Goal: Information Seeking & Learning: Check status

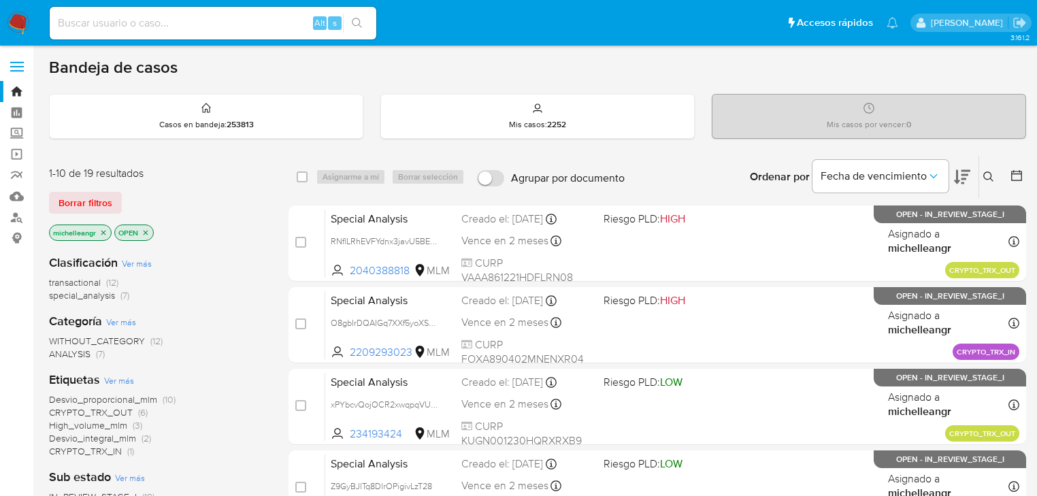
click at [118, 16] on input at bounding box center [213, 23] width 327 height 18
paste input "136117835"
type input "136117835"
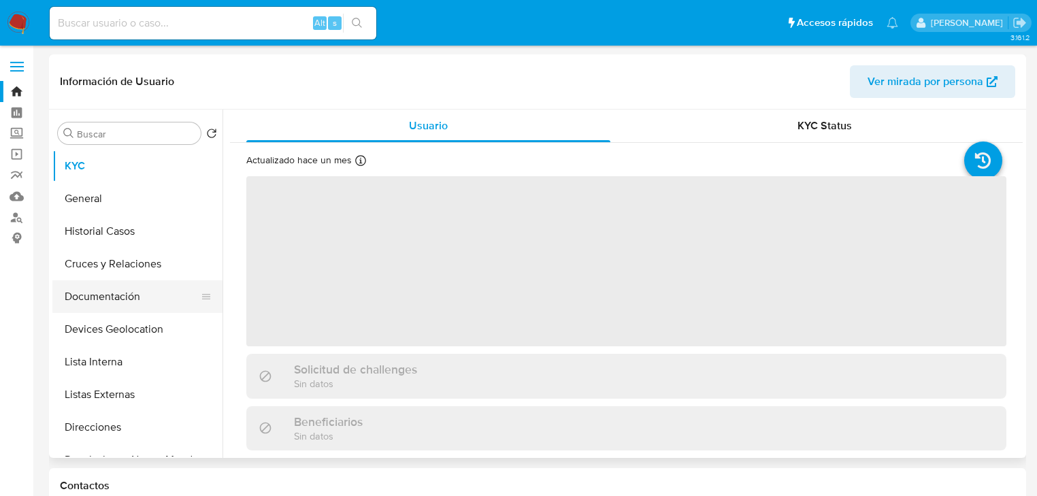
select select "10"
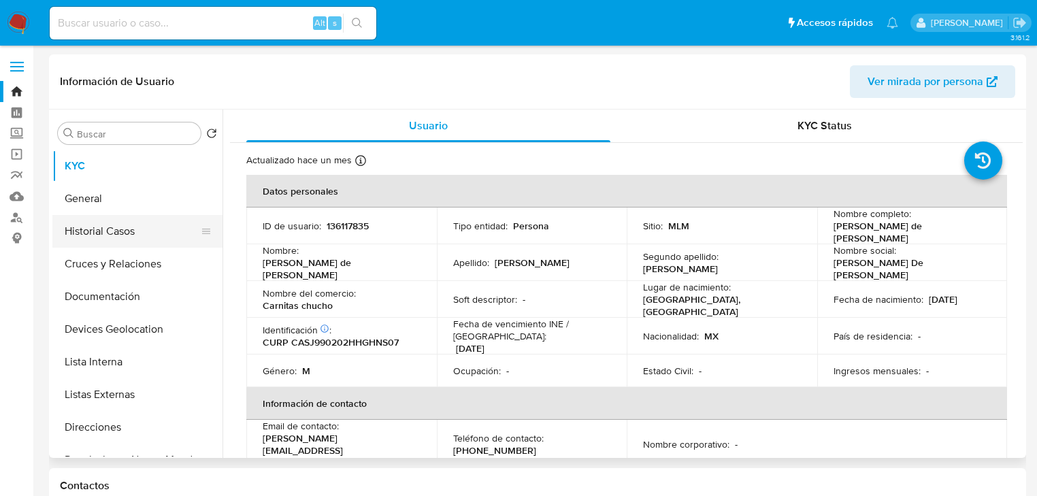
click at [137, 237] on button "Historial Casos" at bounding box center [131, 231] width 159 height 33
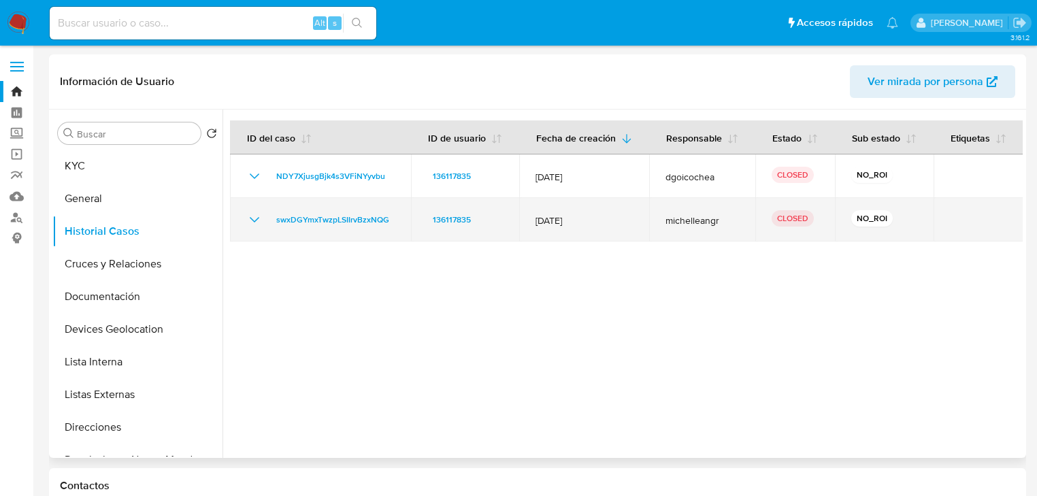
click at [255, 218] on icon "Mostrar/Ocultar" at bounding box center [254, 220] width 16 height 16
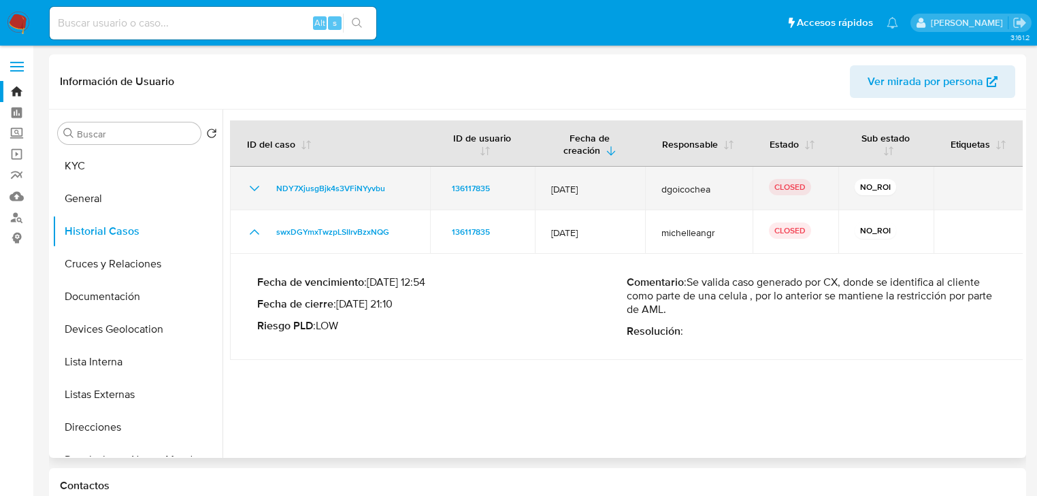
click at [254, 190] on icon "Mostrar/Ocultar" at bounding box center [255, 188] width 10 height 5
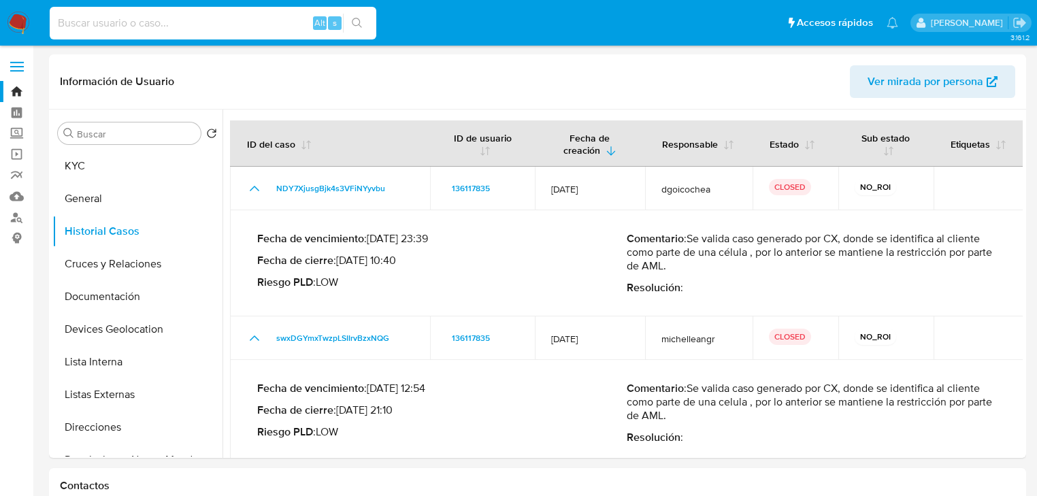
click at [179, 27] on input at bounding box center [213, 23] width 327 height 18
paste input "52353680"
type input "52353680"
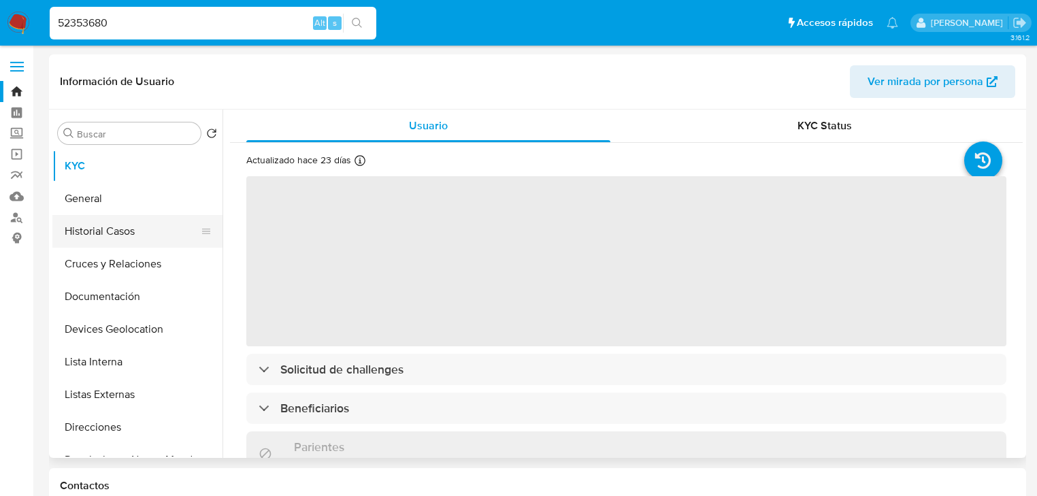
click at [103, 233] on button "Historial Casos" at bounding box center [131, 231] width 159 height 33
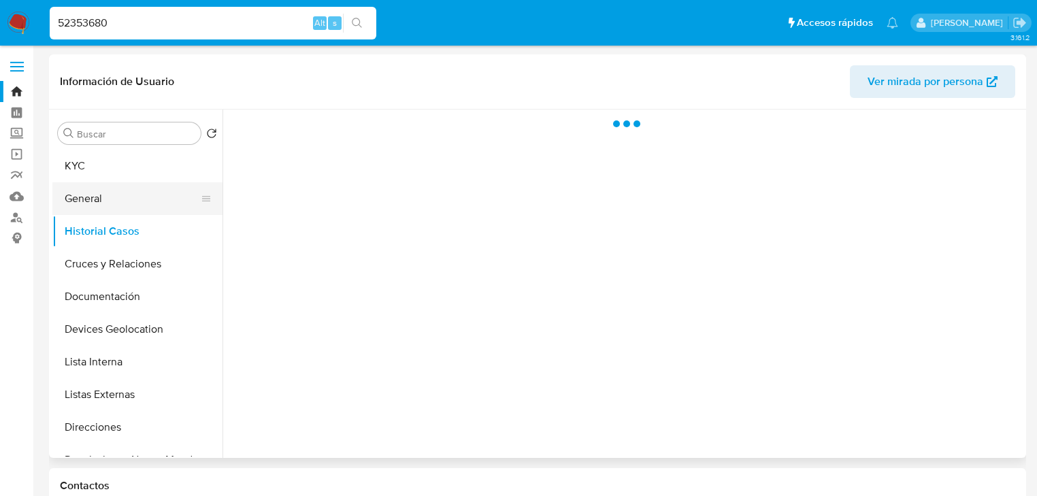
select select "10"
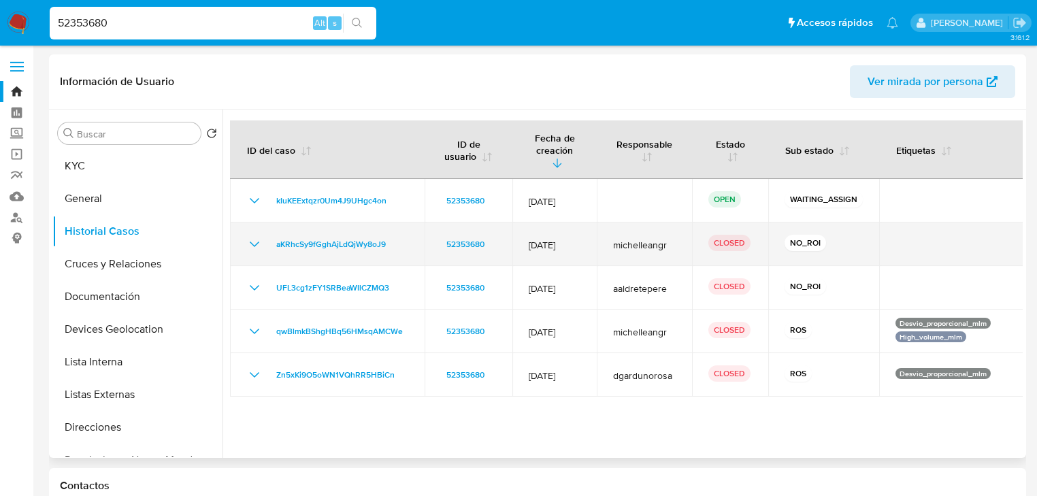
click at [255, 236] on icon "Mostrar/Ocultar" at bounding box center [254, 244] width 16 height 16
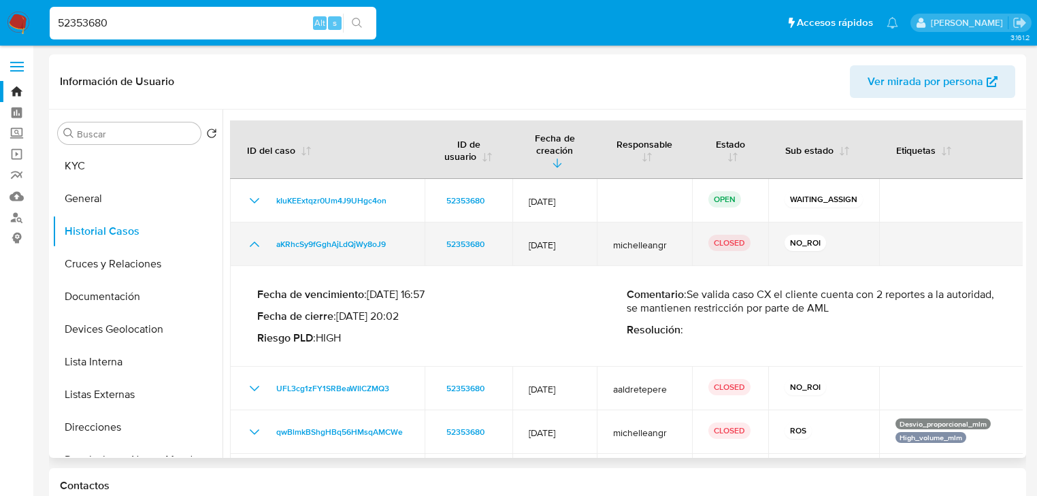
click at [255, 236] on icon "Mostrar/Ocultar" at bounding box center [254, 244] width 16 height 16
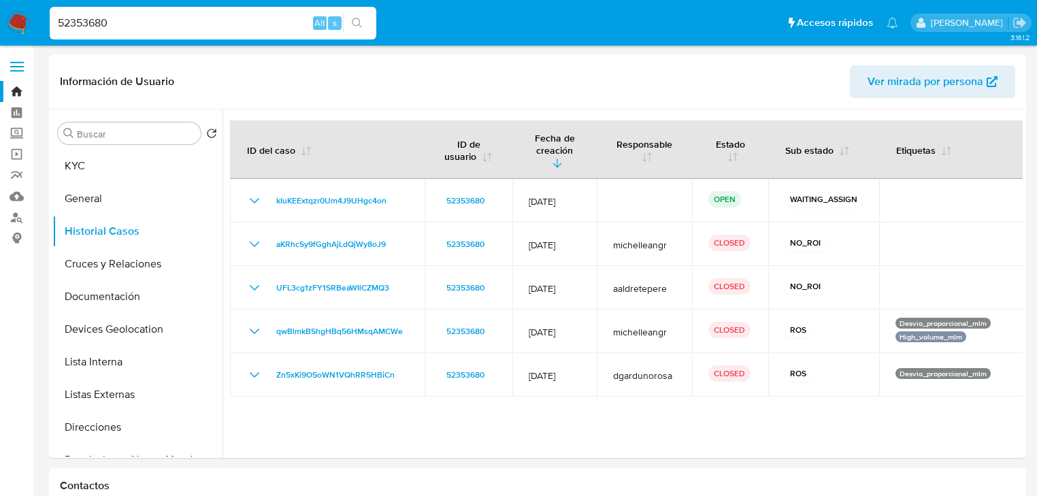
paste input "1204965972"
type input "1204965972"
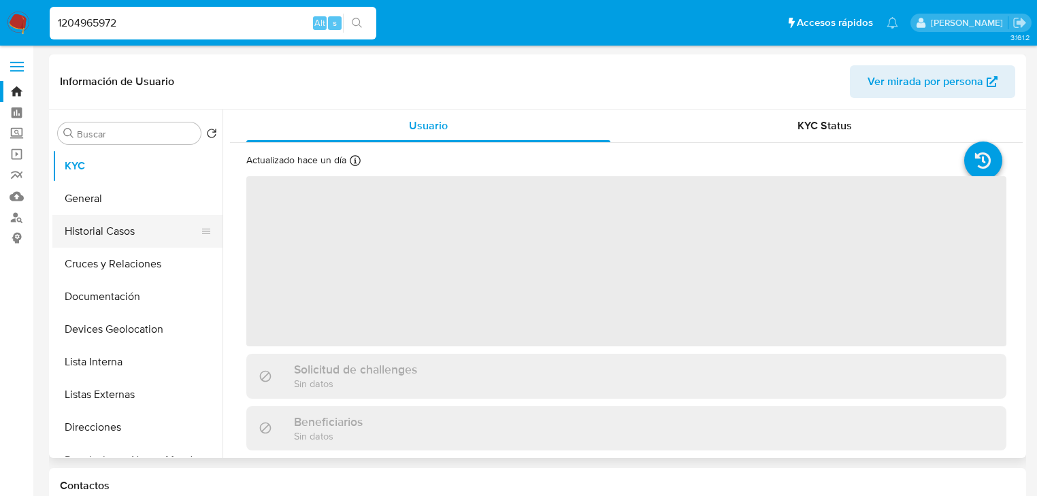
click at [142, 232] on button "Historial Casos" at bounding box center [131, 231] width 159 height 33
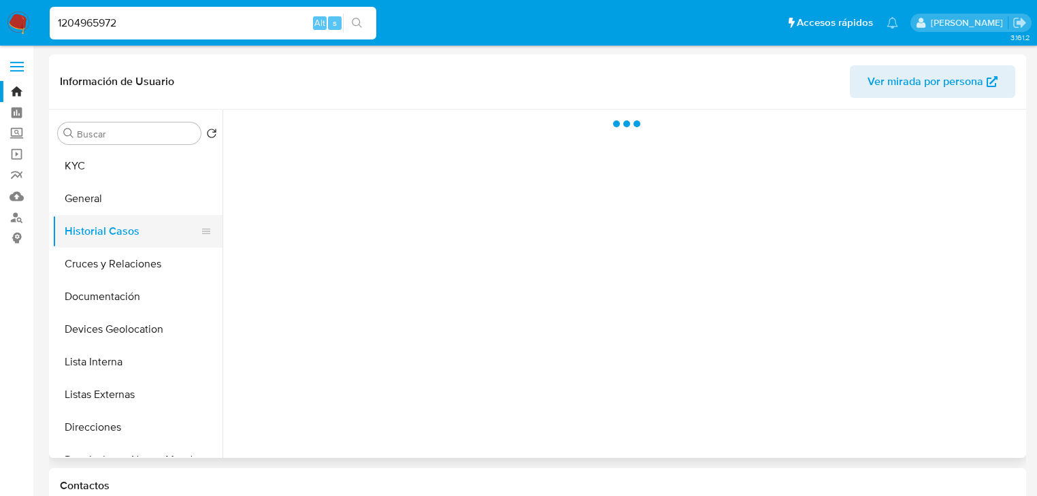
select select "10"
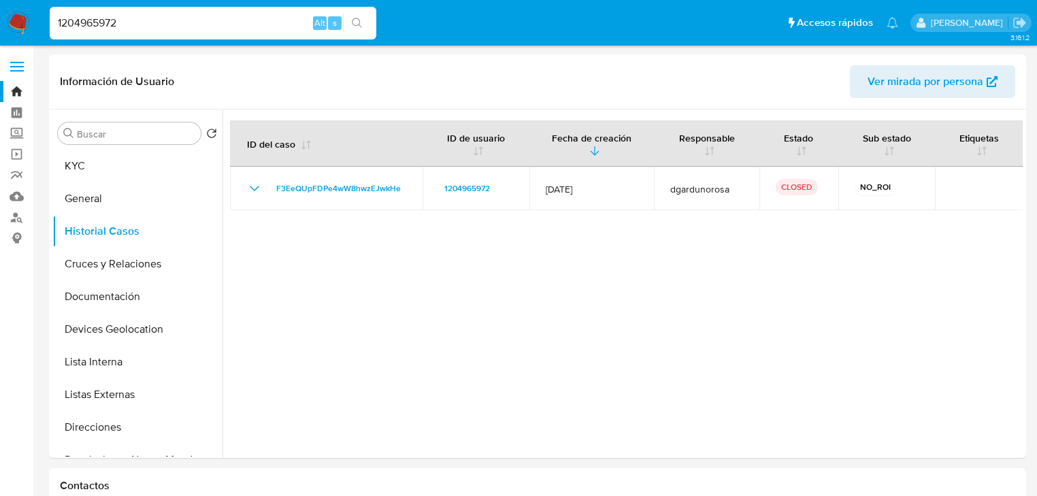
drag, startPoint x: 165, startPoint y: 27, endPoint x: 0, endPoint y: 10, distance: 166.2
click at [0, 10] on nav "Pausado Ver notificaciones 1204965972 Alt s Accesos rápidos Presiona las siguie…" at bounding box center [518, 23] width 1037 height 46
paste input "205634215"
type input "205634215"
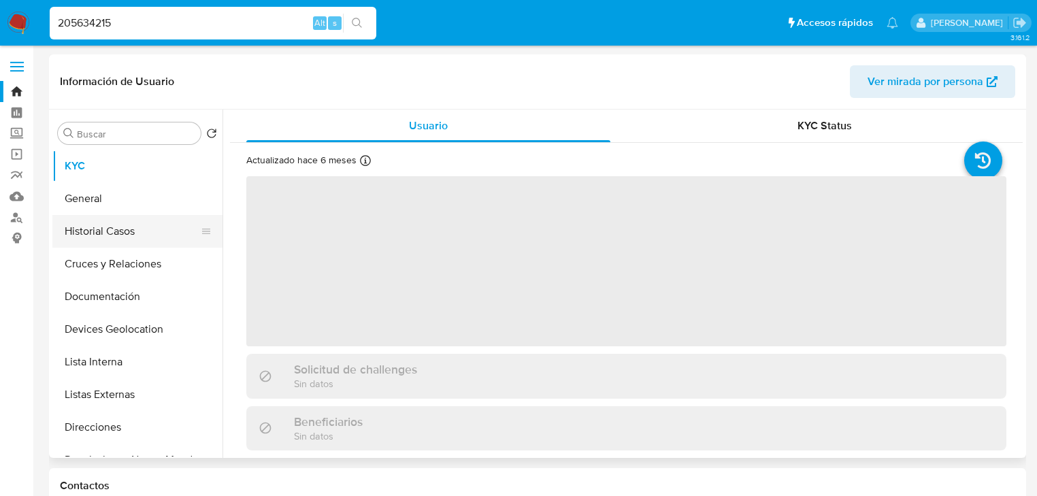
drag, startPoint x: 93, startPoint y: 233, endPoint x: 139, endPoint y: 234, distance: 46.3
click at [93, 233] on button "Historial Casos" at bounding box center [131, 231] width 159 height 33
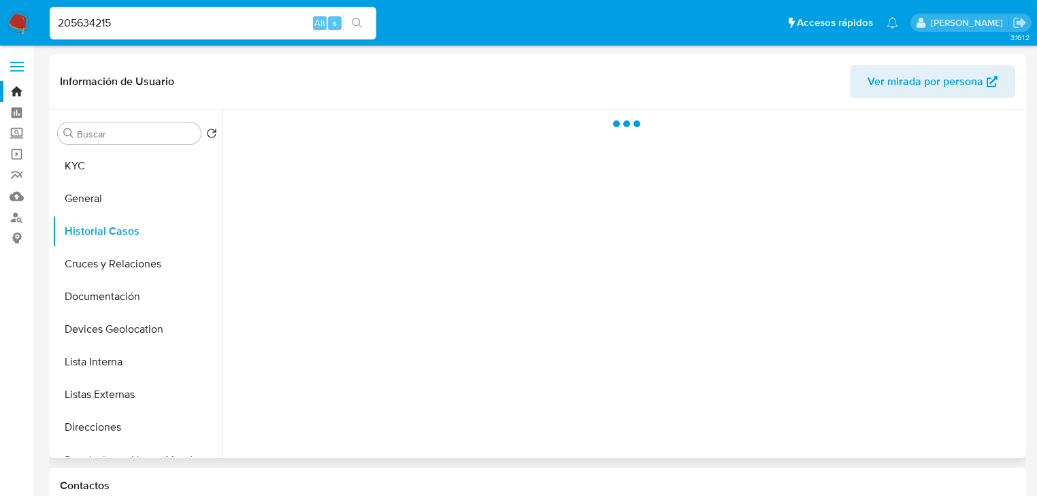
select select "10"
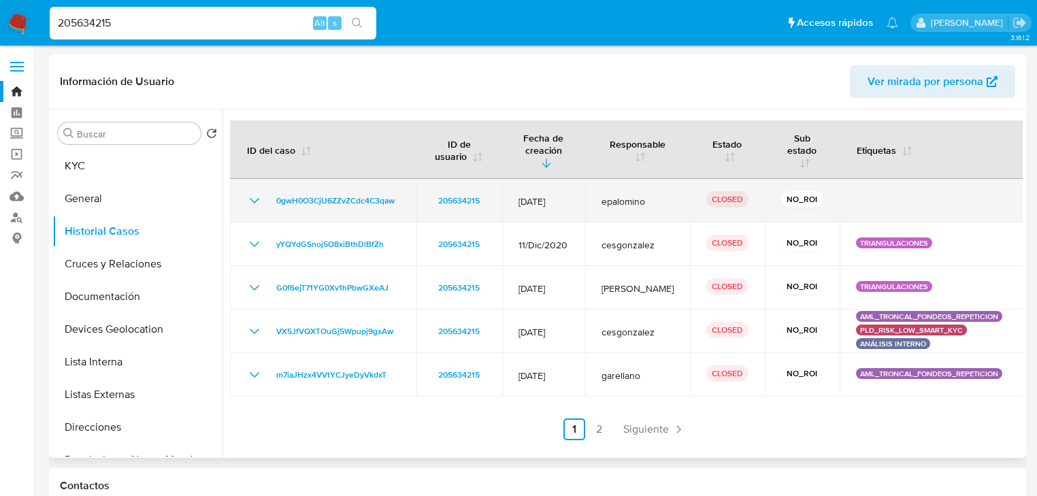
click at [258, 197] on icon "Mostrar/Ocultar" at bounding box center [254, 201] width 16 height 16
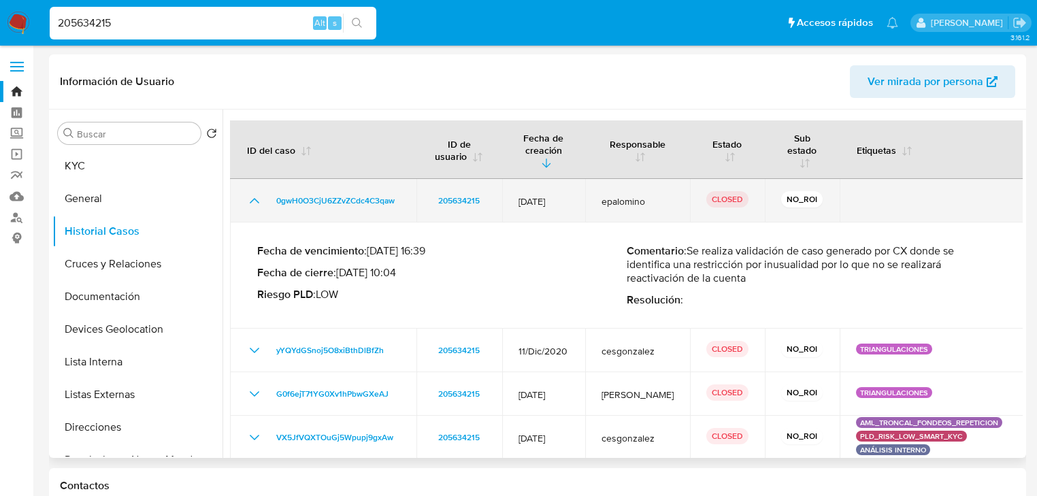
click at [259, 198] on icon "Mostrar/Ocultar" at bounding box center [254, 201] width 16 height 16
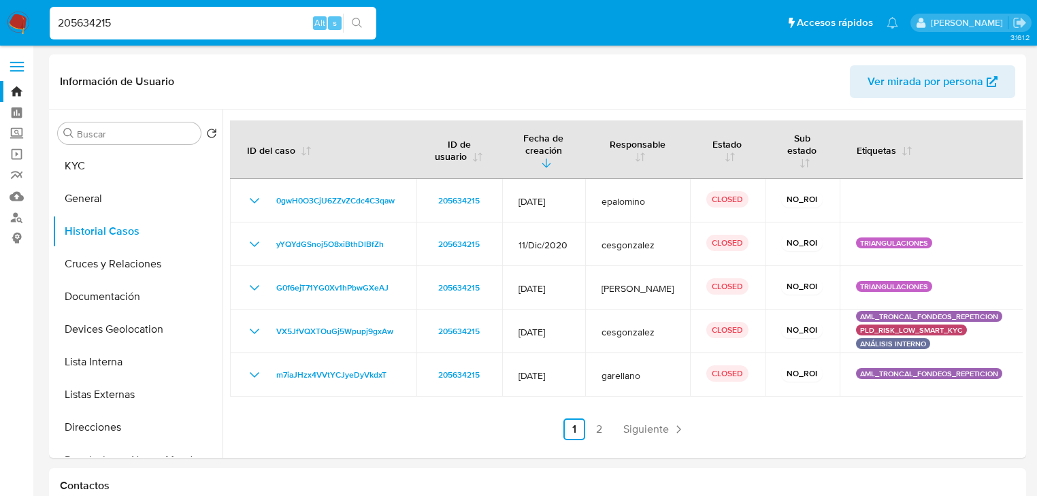
drag, startPoint x: 151, startPoint y: 27, endPoint x: 0, endPoint y: 14, distance: 151.6
click at [7, 17] on nav "Pausado Ver notificaciones 205634215 Alt s Accesos rápidos Presiona las siguien…" at bounding box center [518, 23] width 1037 height 46
paste input "648959632"
type input "648959632"
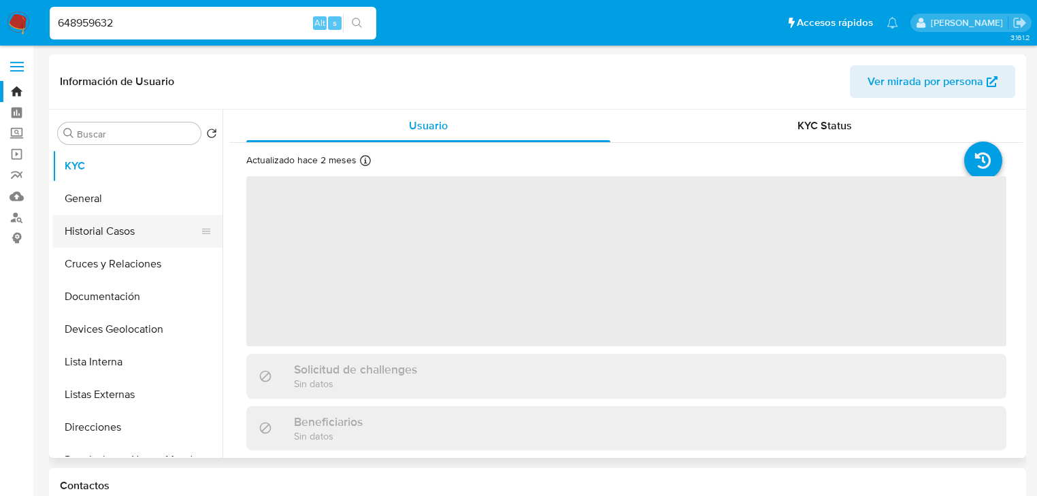
click at [133, 237] on button "Historial Casos" at bounding box center [131, 231] width 159 height 33
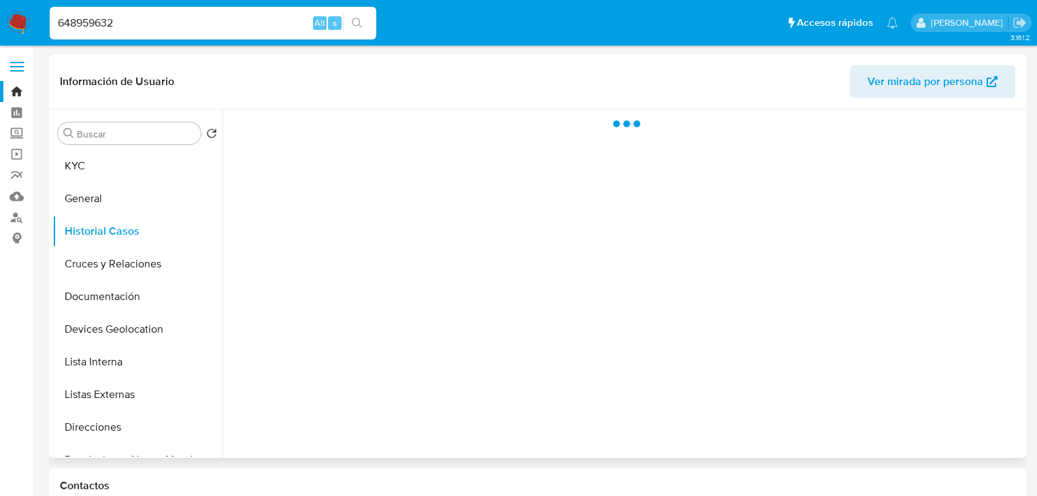
select select "10"
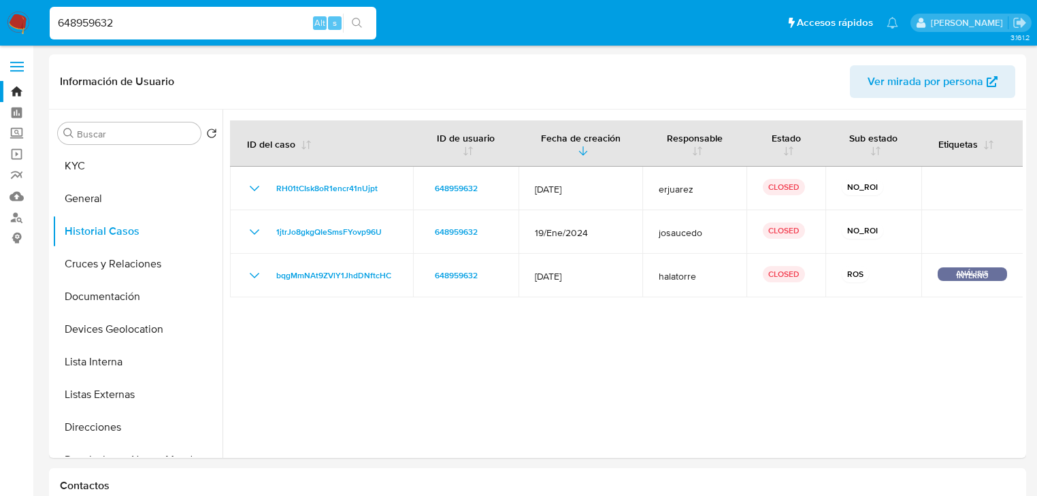
drag, startPoint x: 207, startPoint y: 31, endPoint x: 29, endPoint y: 18, distance: 178.0
click at [0, 18] on nav "Pausado Ver notificaciones 648959632 Alt s Accesos rápidos Presiona las siguien…" at bounding box center [518, 23] width 1037 height 46
paste input "2135986187"
type input "2135986187"
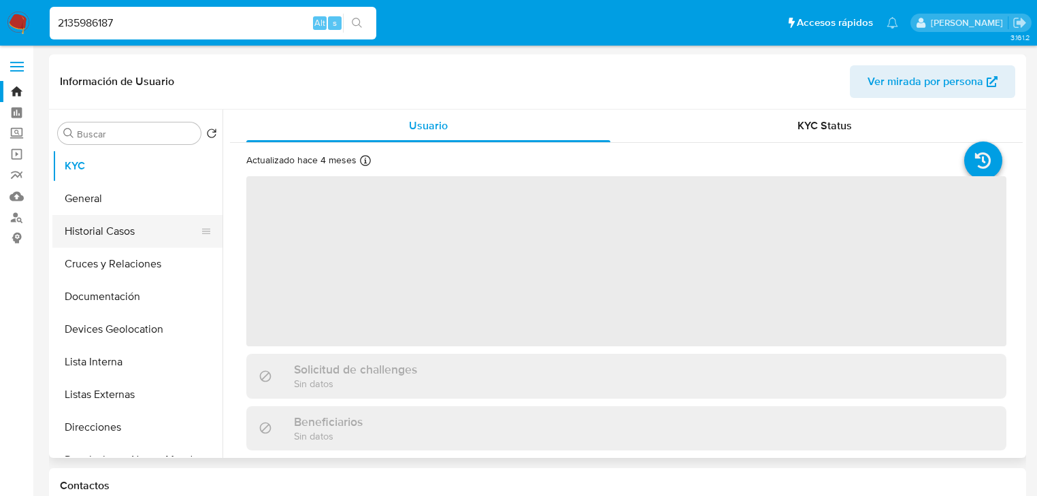
select select "10"
click at [118, 231] on button "Historial Casos" at bounding box center [131, 231] width 159 height 33
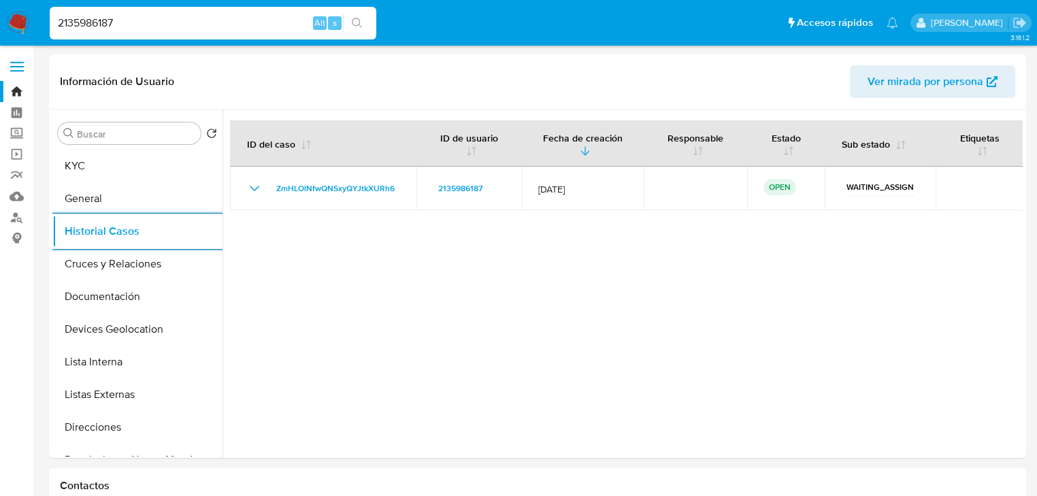
drag, startPoint x: 90, startPoint y: 22, endPoint x: 0, endPoint y: 3, distance: 91.7
click at [0, 5] on nav "Pausado Ver notificaciones 2135986187 Alt s Accesos rápidos Presiona las siguie…" at bounding box center [518, 23] width 1037 height 46
paste input "334408408"
type input "334408408"
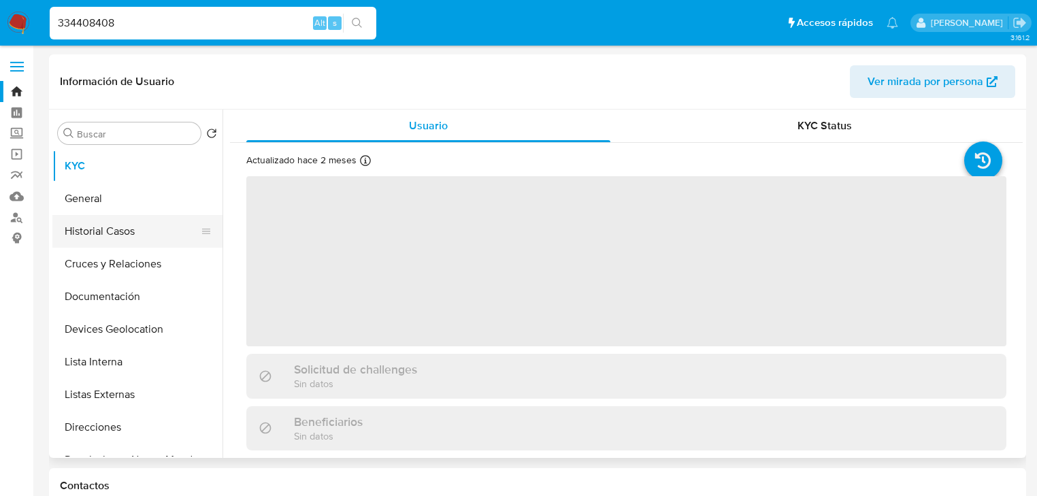
select select "10"
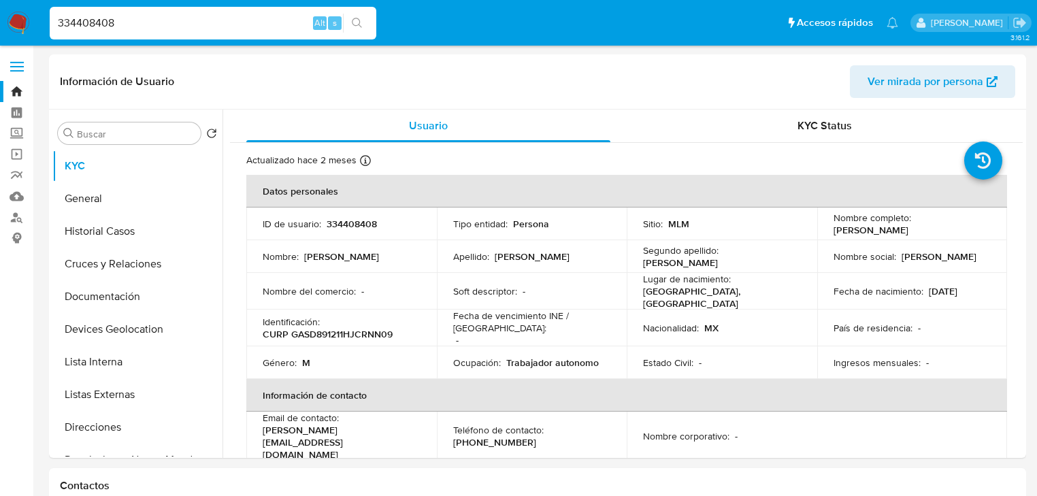
select select "10"
click at [127, 235] on button "Historial Casos" at bounding box center [131, 231] width 159 height 33
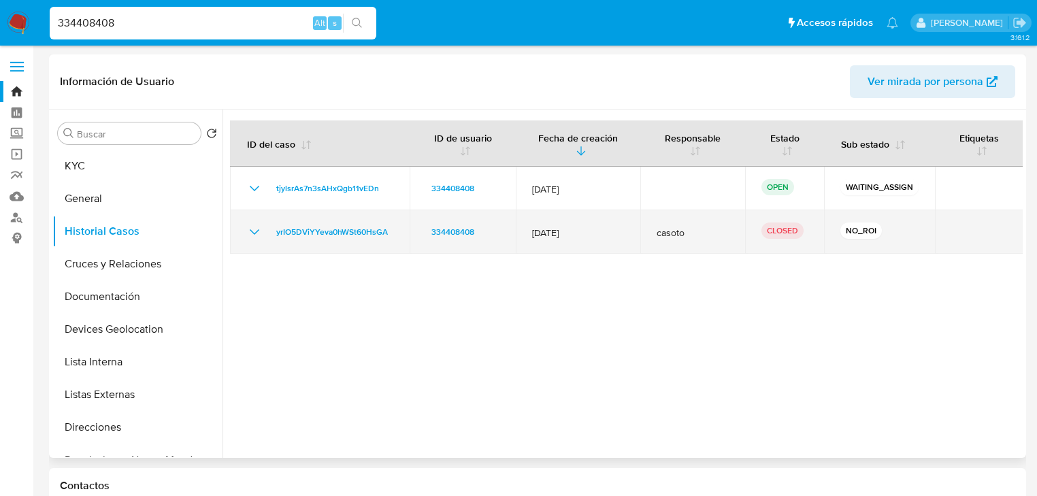
click at [251, 231] on icon "Mostrar/Ocultar" at bounding box center [255, 231] width 10 height 5
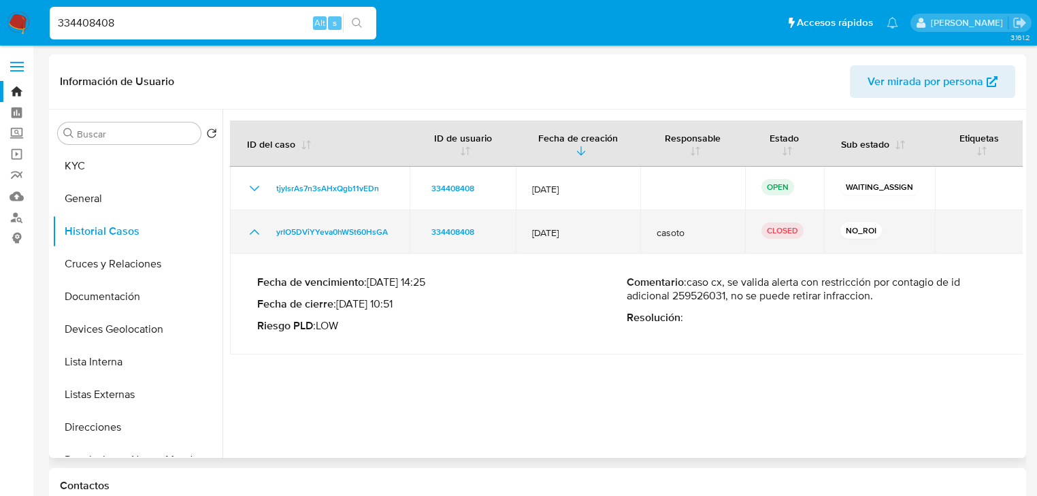
click at [251, 231] on icon "Mostrar/Ocultar" at bounding box center [254, 232] width 16 height 16
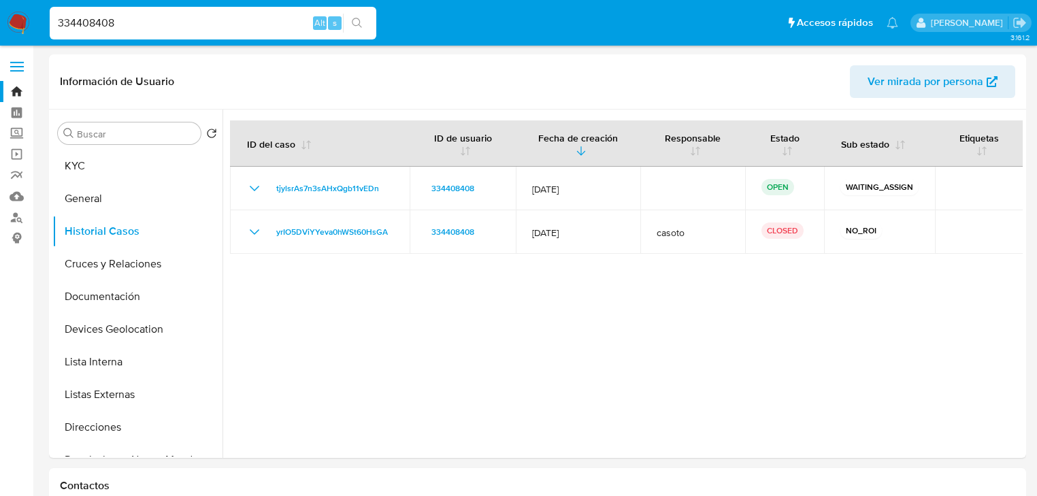
drag, startPoint x: 0, startPoint y: 6, endPoint x: 0, endPoint y: -14, distance: 19.7
paste input "14730713"
type input "14730713"
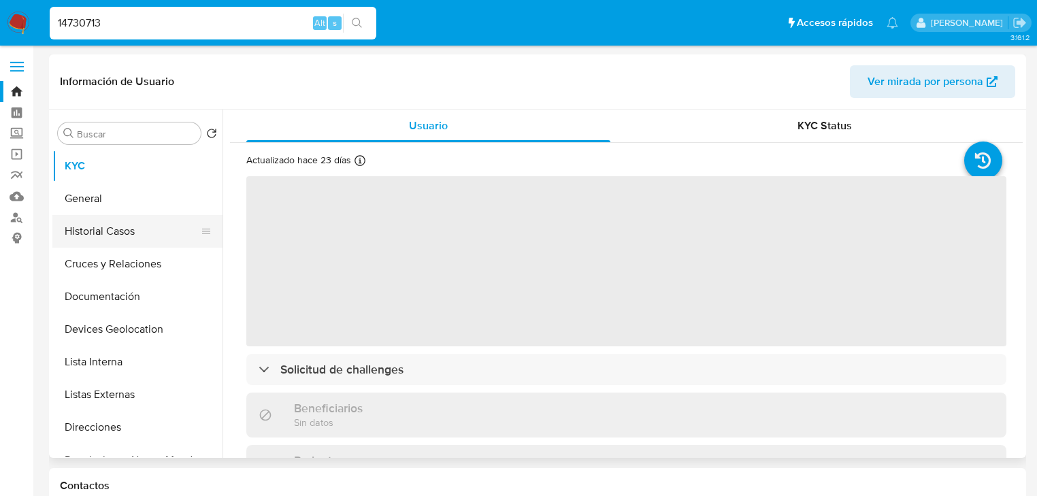
click at [129, 237] on button "Historial Casos" at bounding box center [131, 231] width 159 height 33
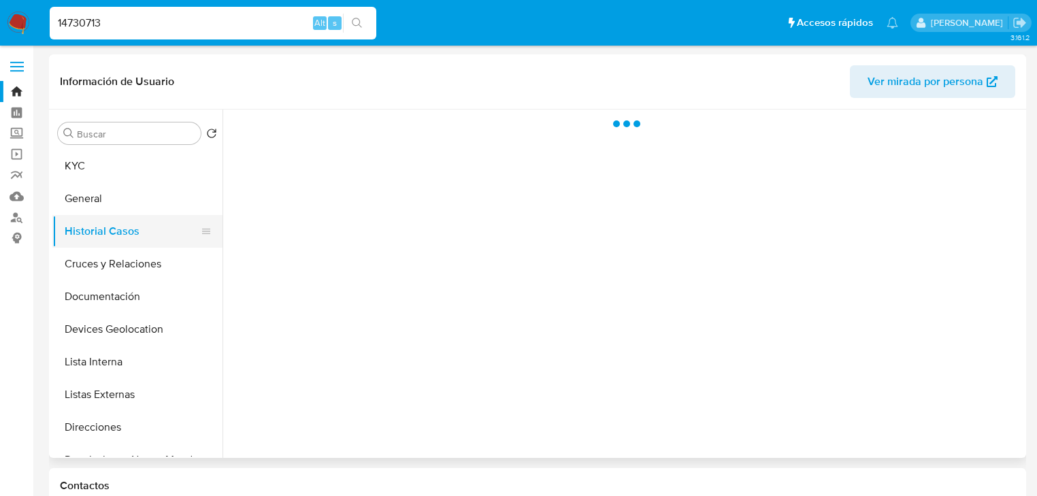
select select "10"
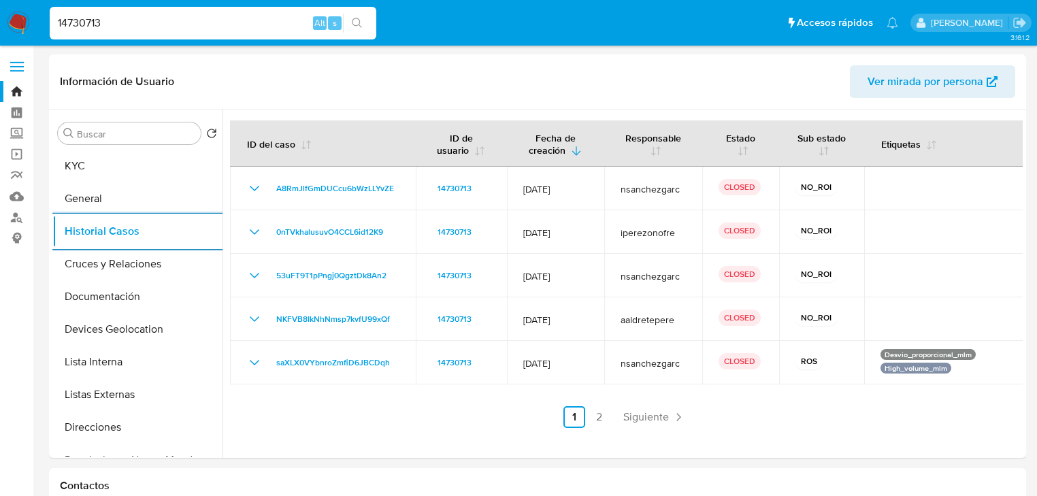
paste input "596903051"
type input "1596903051"
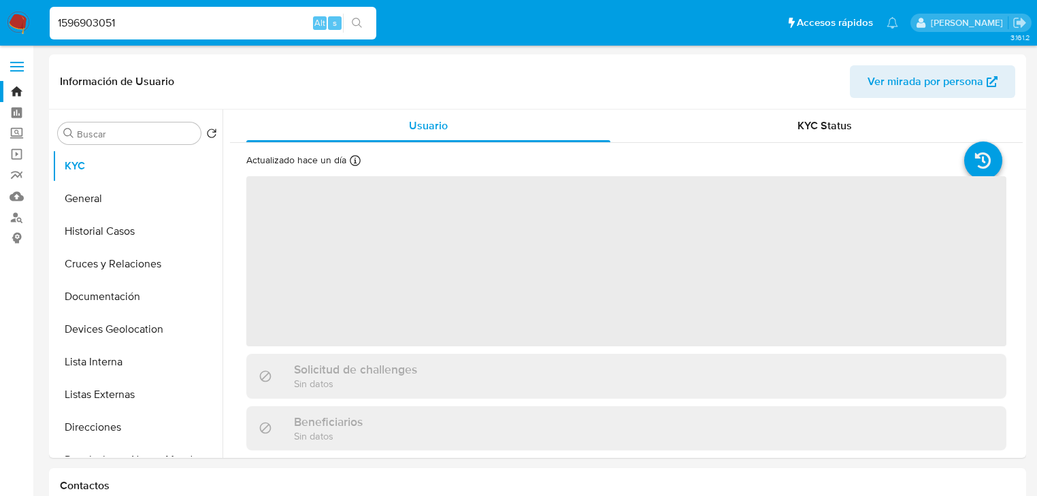
select select "10"
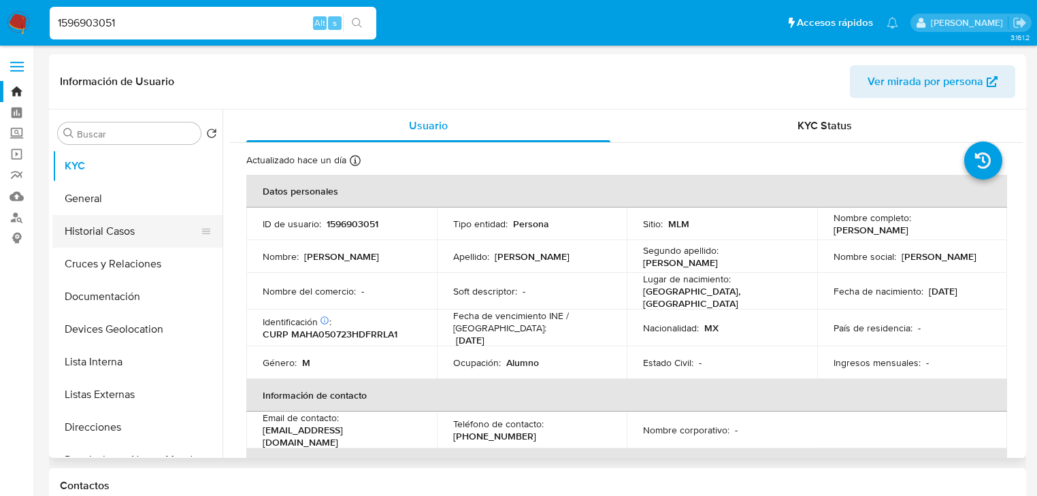
click at [79, 235] on button "Historial Casos" at bounding box center [131, 231] width 159 height 33
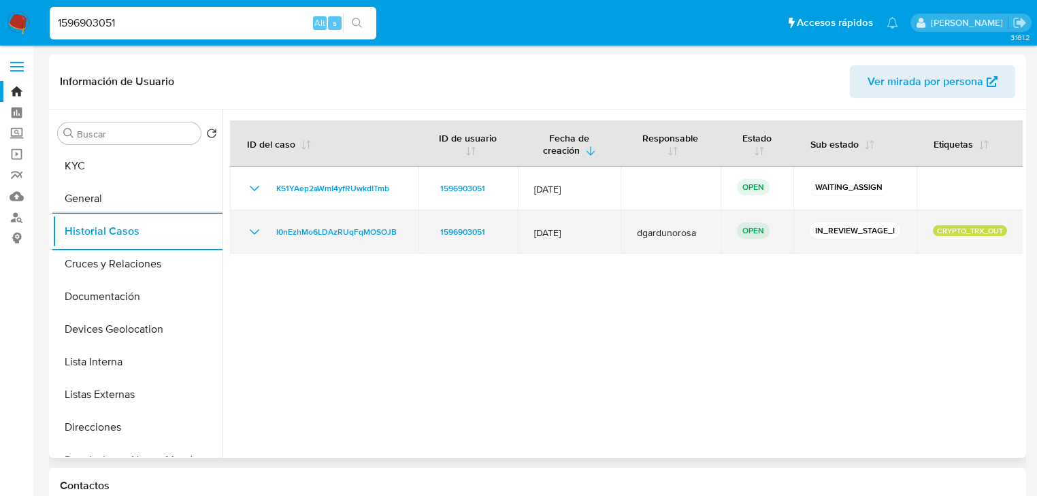
click at [256, 229] on icon "Mostrar/Ocultar" at bounding box center [254, 232] width 16 height 16
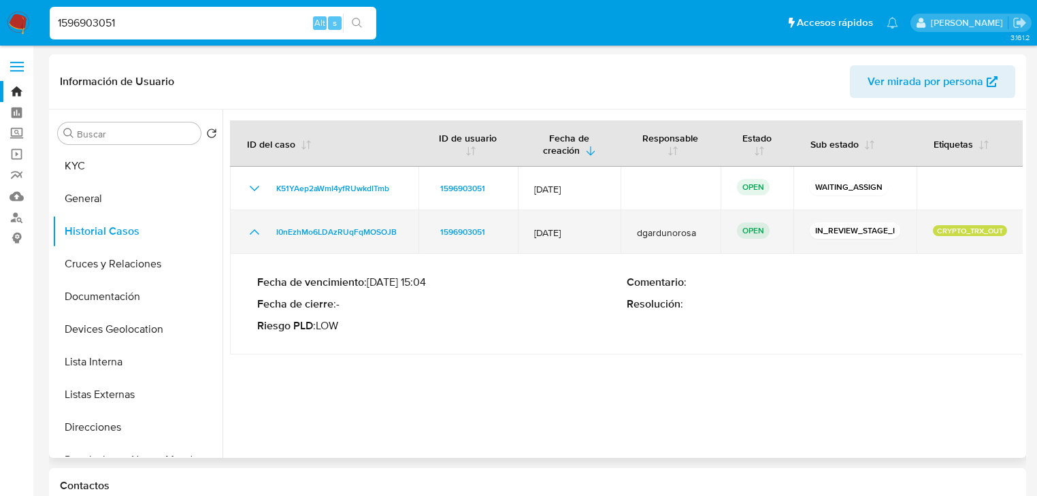
click at [256, 229] on icon "Mostrar/Ocultar" at bounding box center [254, 232] width 16 height 16
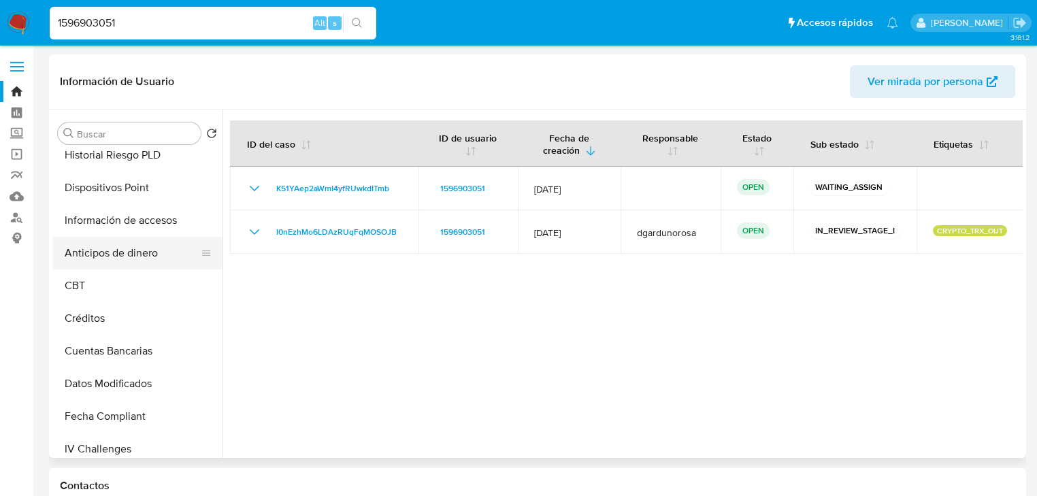
scroll to position [422, 0]
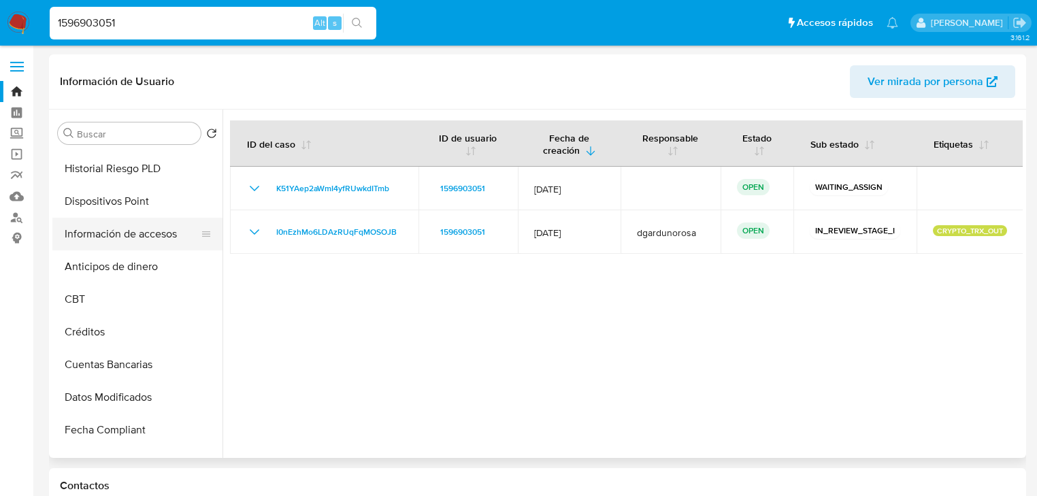
click at [158, 237] on button "Información de accesos" at bounding box center [131, 234] width 159 height 33
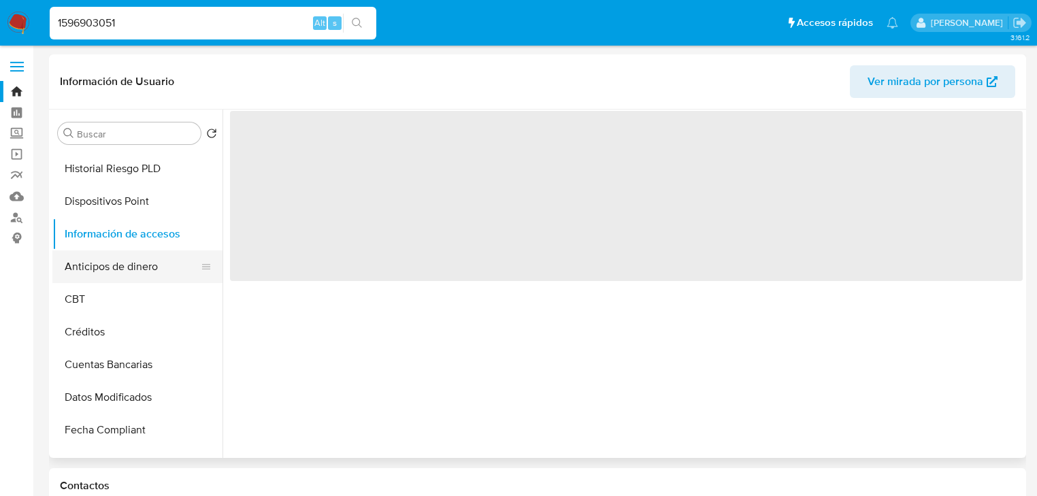
click at [139, 261] on button "Anticipos de dinero" at bounding box center [131, 266] width 159 height 33
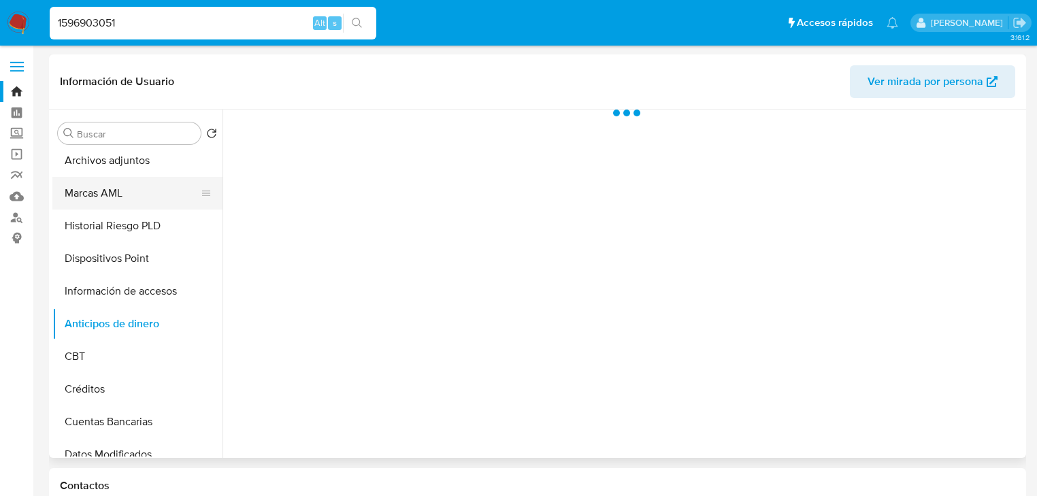
scroll to position [313, 0]
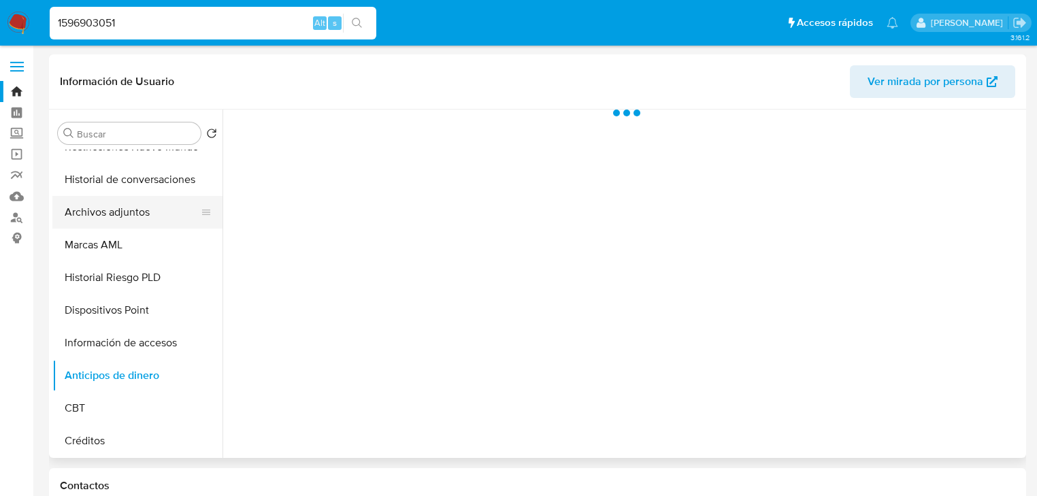
click at [138, 225] on button "Archivos adjuntos" at bounding box center [131, 212] width 159 height 33
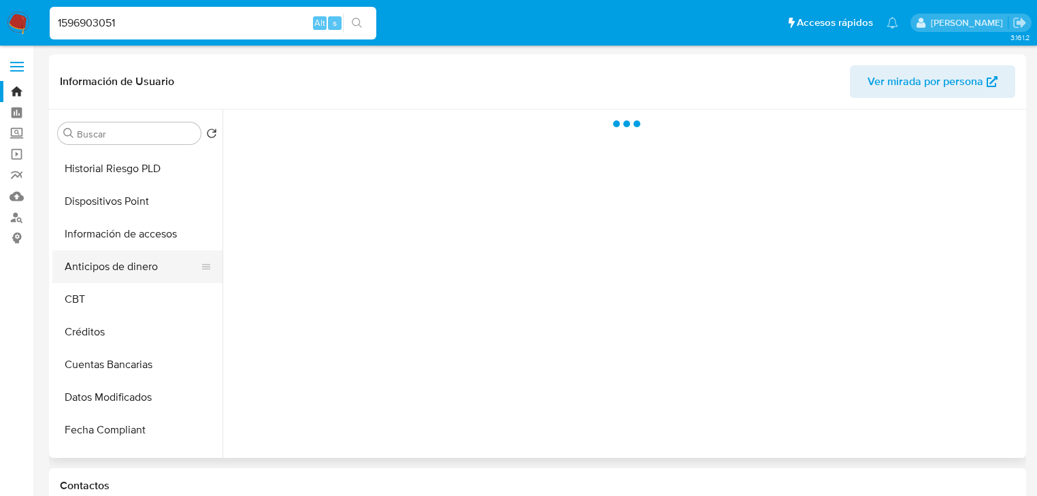
scroll to position [204, 0]
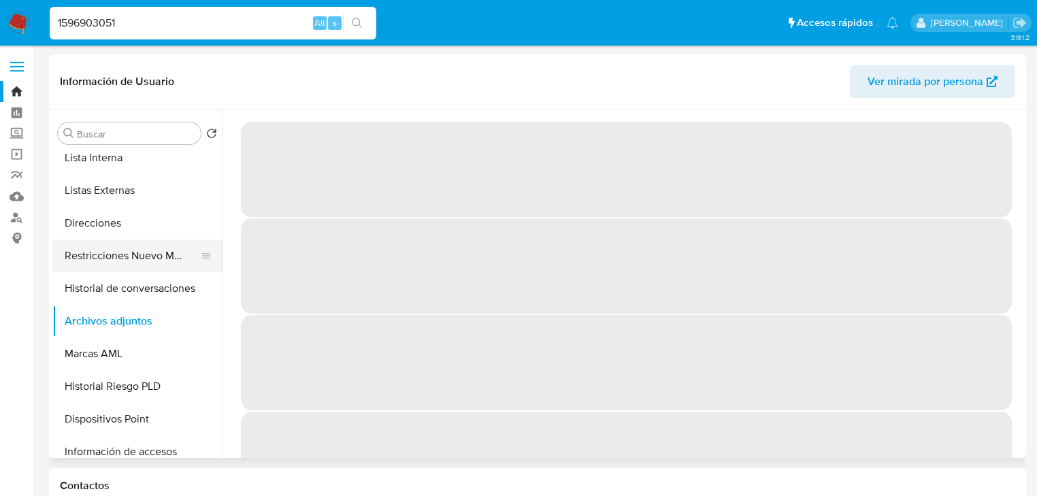
click at [141, 250] on button "Restricciones Nuevo Mundo" at bounding box center [131, 255] width 159 height 33
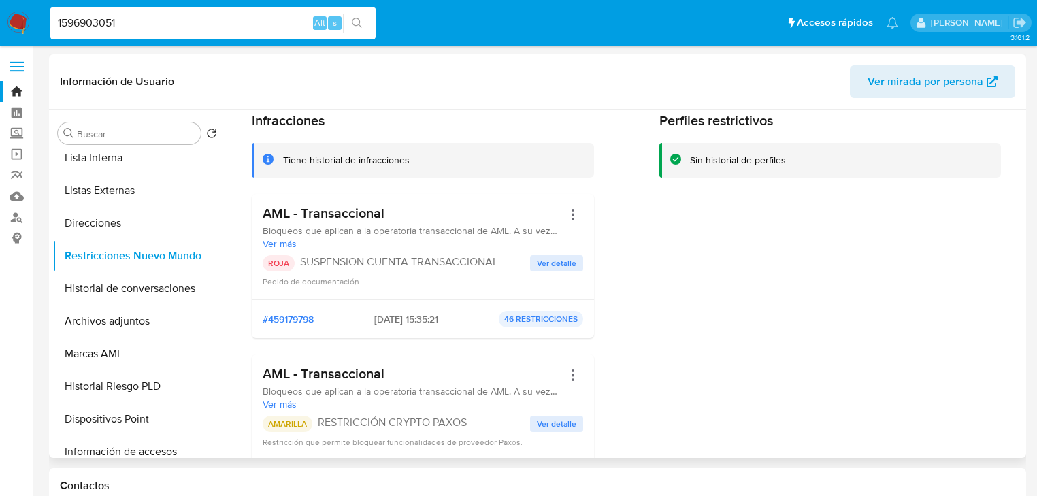
scroll to position [109, 0]
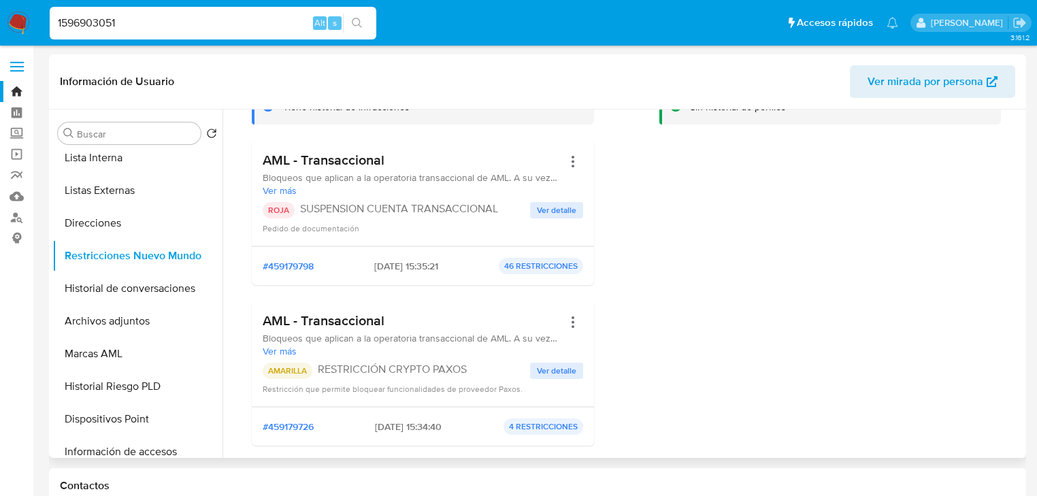
click at [540, 368] on span "Ver detalle" at bounding box center [556, 371] width 39 height 14
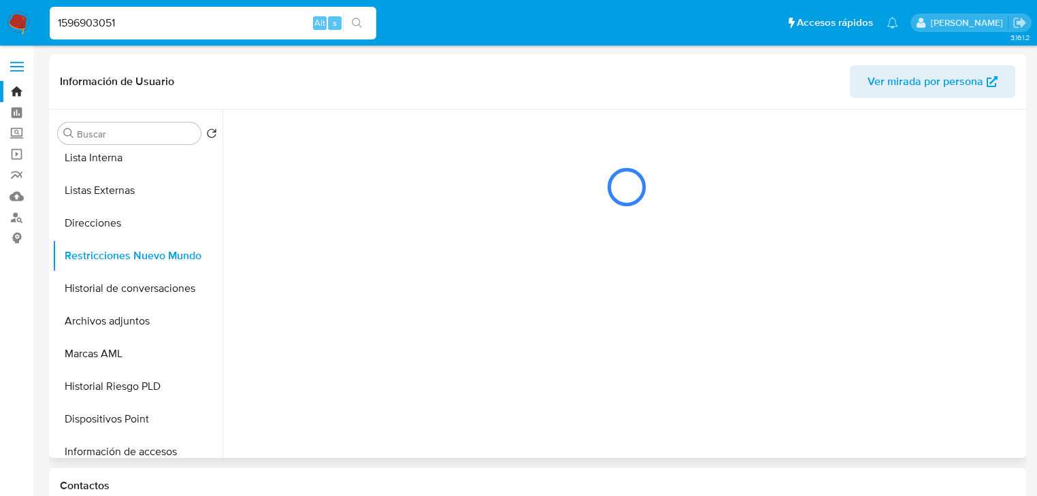
scroll to position [0, 0]
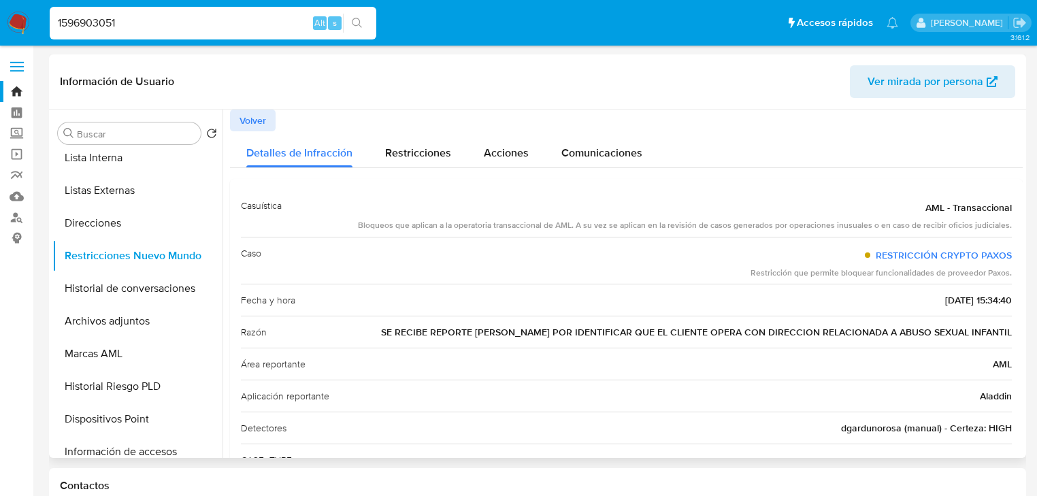
click at [241, 127] on span "Volver" at bounding box center [252, 120] width 27 height 19
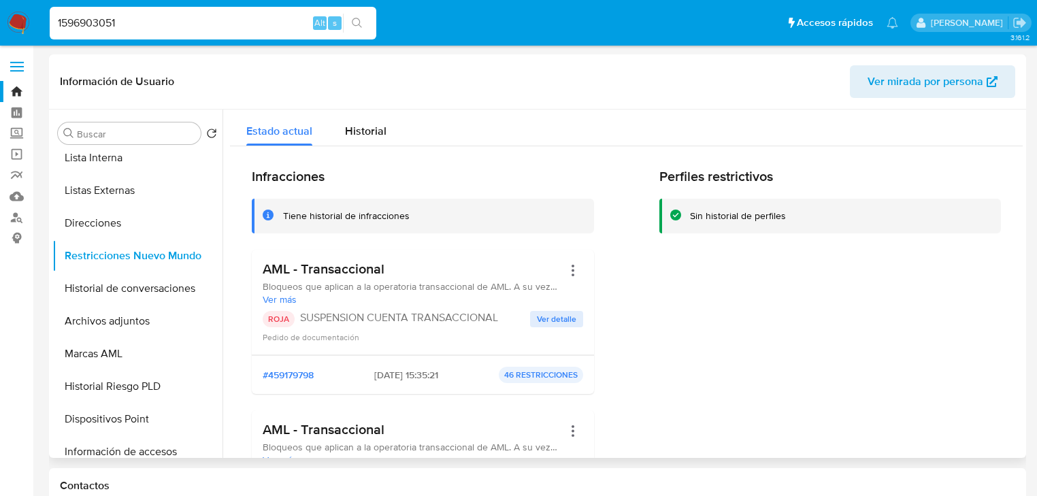
click at [544, 323] on span "Ver detalle" at bounding box center [556, 319] width 39 height 14
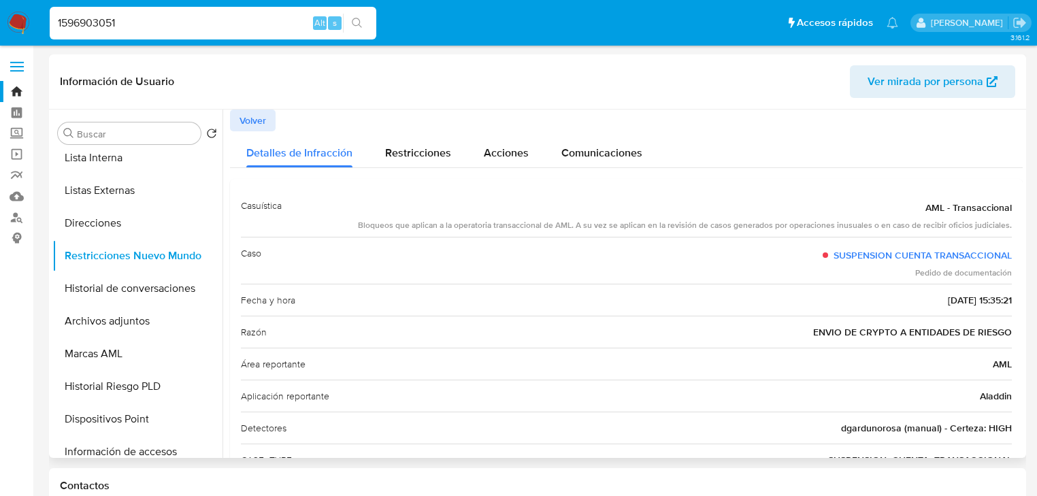
click at [256, 130] on span "Volver" at bounding box center [252, 120] width 27 height 19
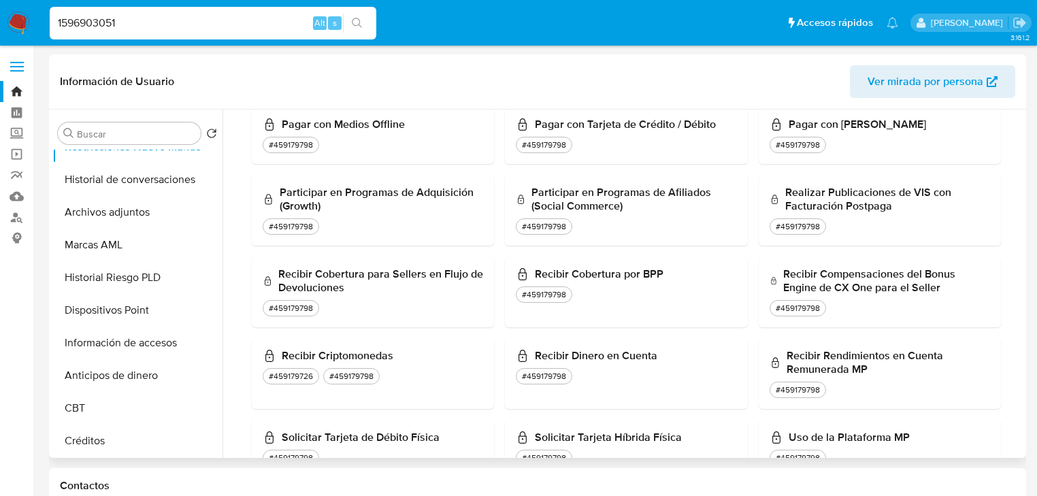
scroll to position [204, 0]
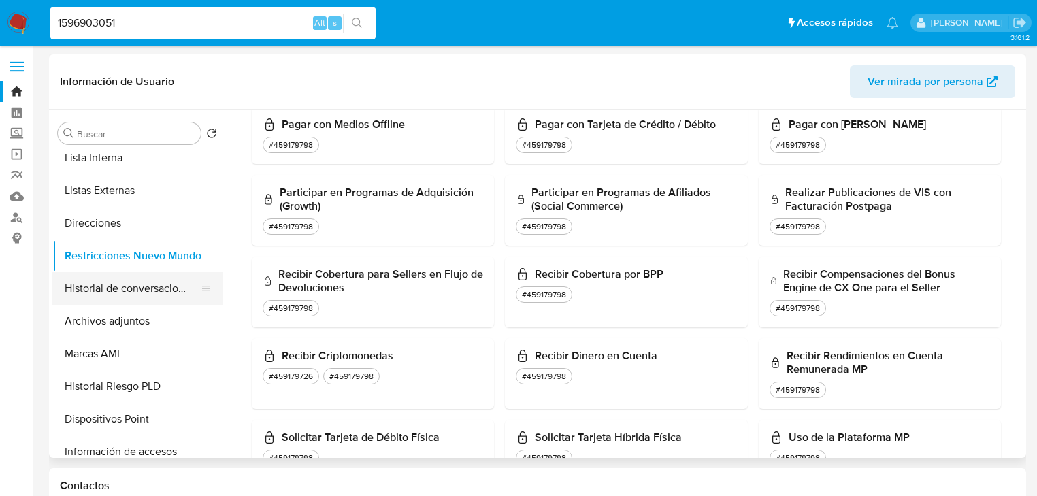
click at [150, 286] on button "Historial de conversaciones" at bounding box center [131, 288] width 159 height 33
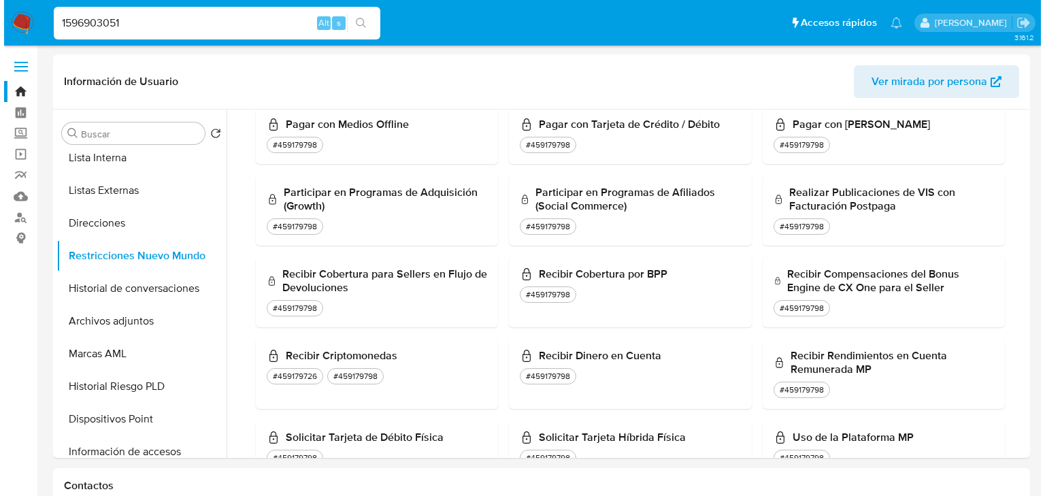
scroll to position [0, 0]
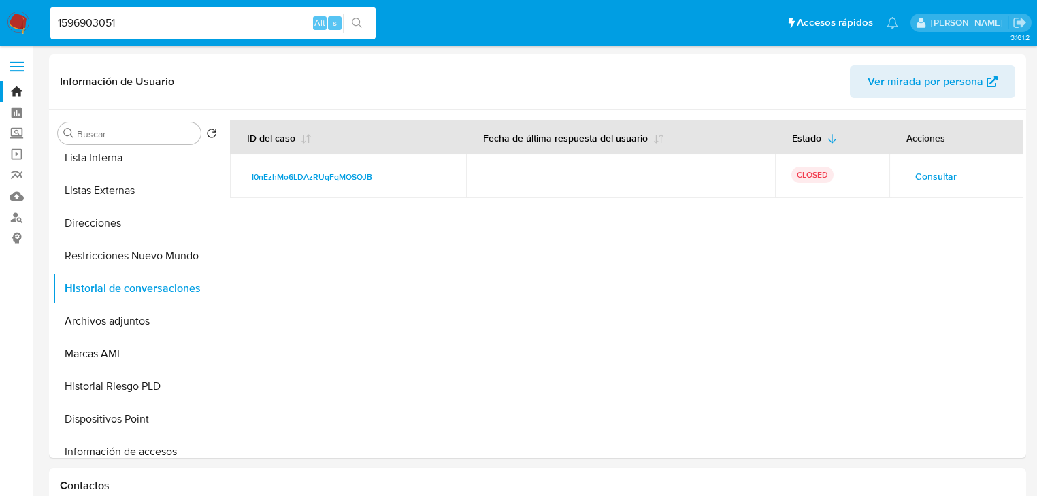
click at [935, 186] on span "Consultar" at bounding box center [936, 176] width 42 height 19
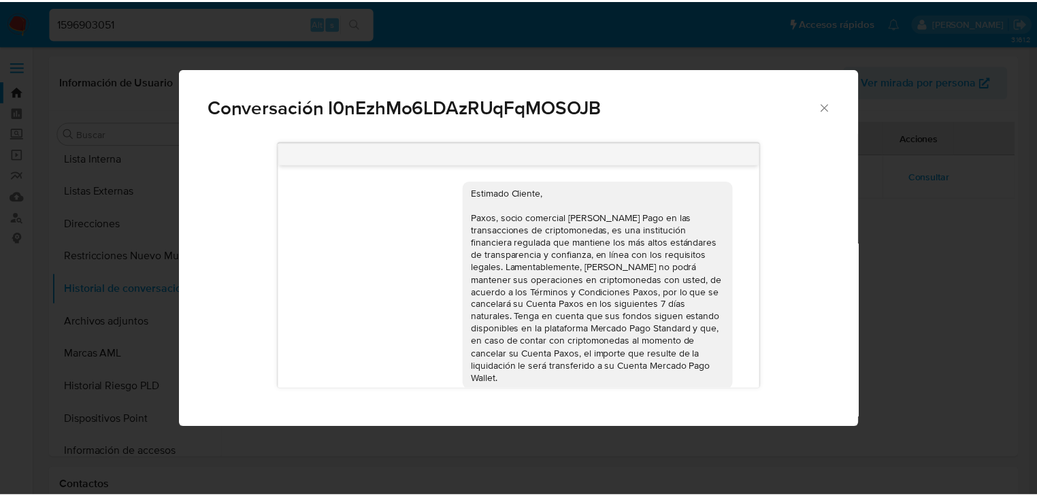
scroll to position [15, 0]
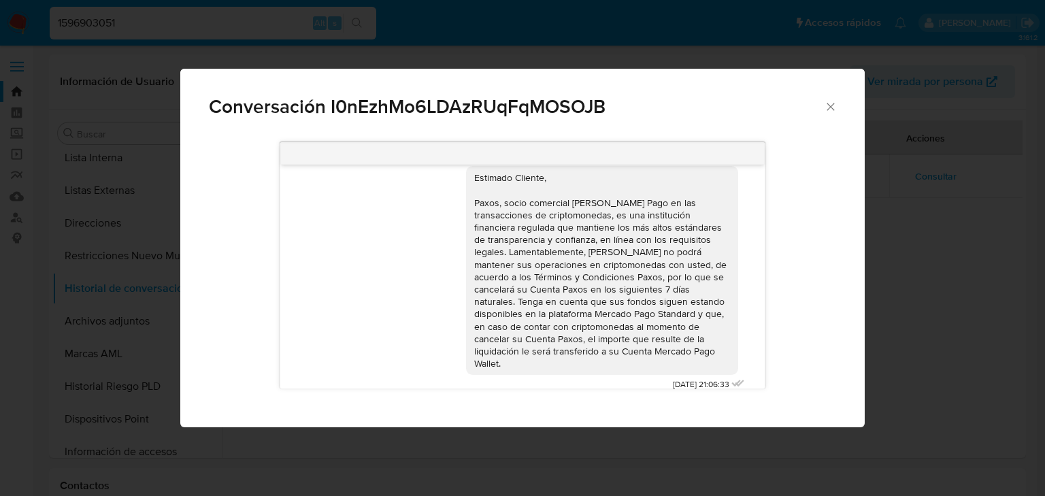
click at [829, 106] on icon "Cerrar" at bounding box center [831, 107] width 14 height 14
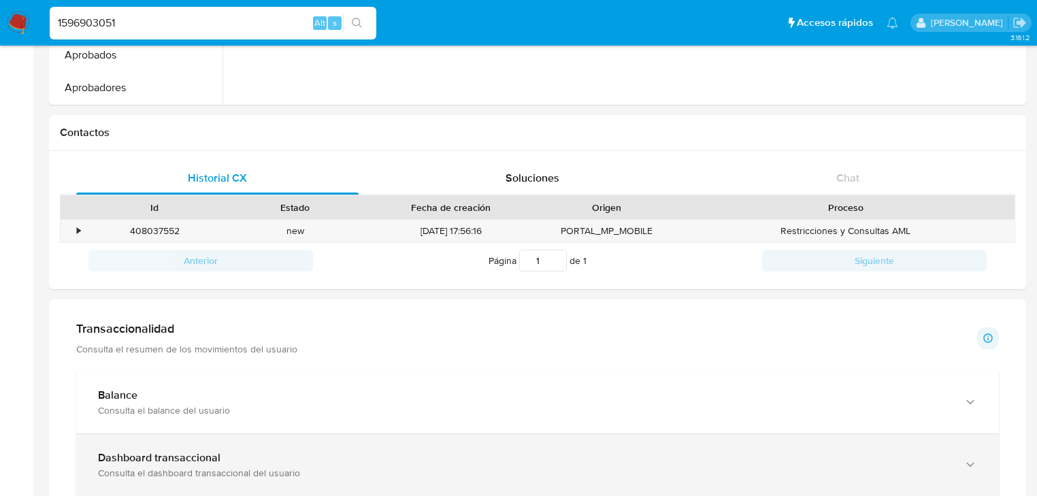
scroll to position [435, 0]
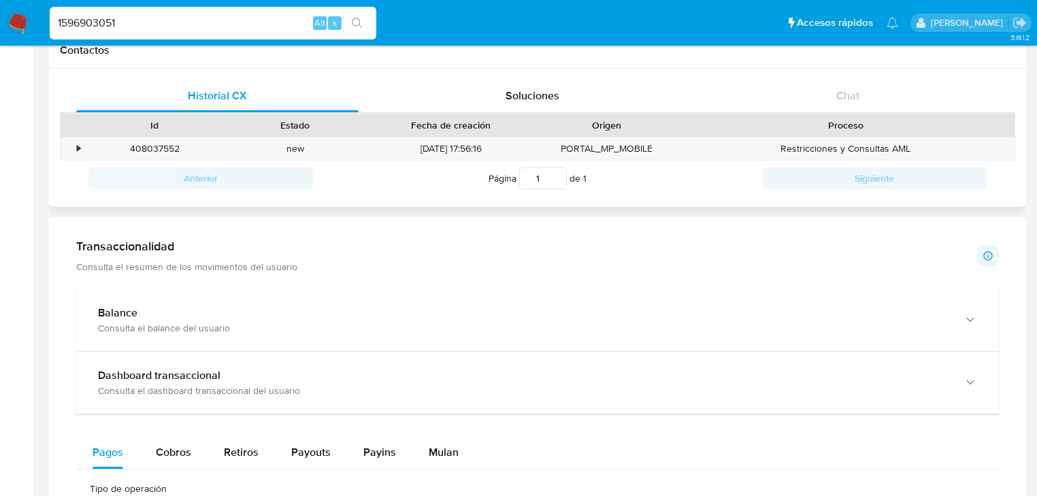
click at [86, 136] on div "Id" at bounding box center [154, 125] width 141 height 23
click at [72, 152] on div "•" at bounding box center [73, 148] width 24 height 22
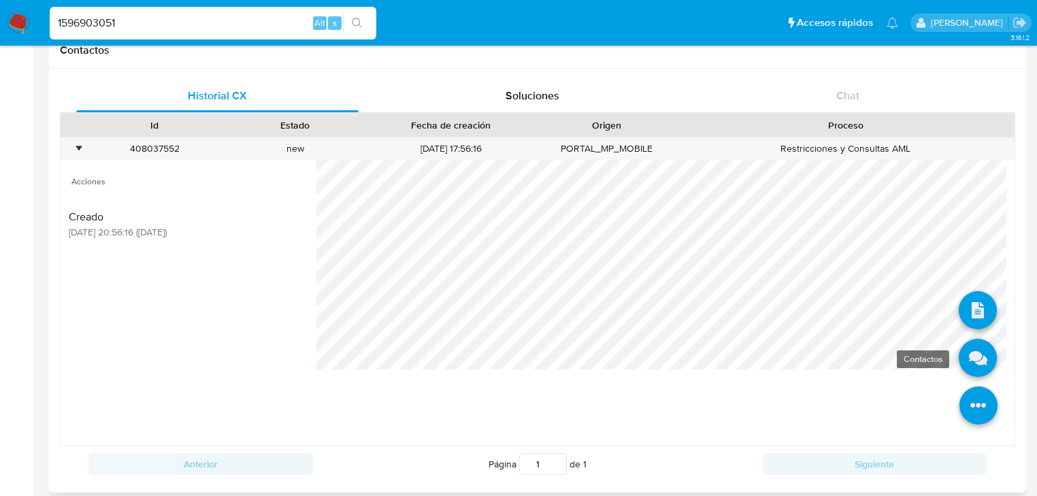
click at [963, 367] on icon at bounding box center [978, 358] width 38 height 38
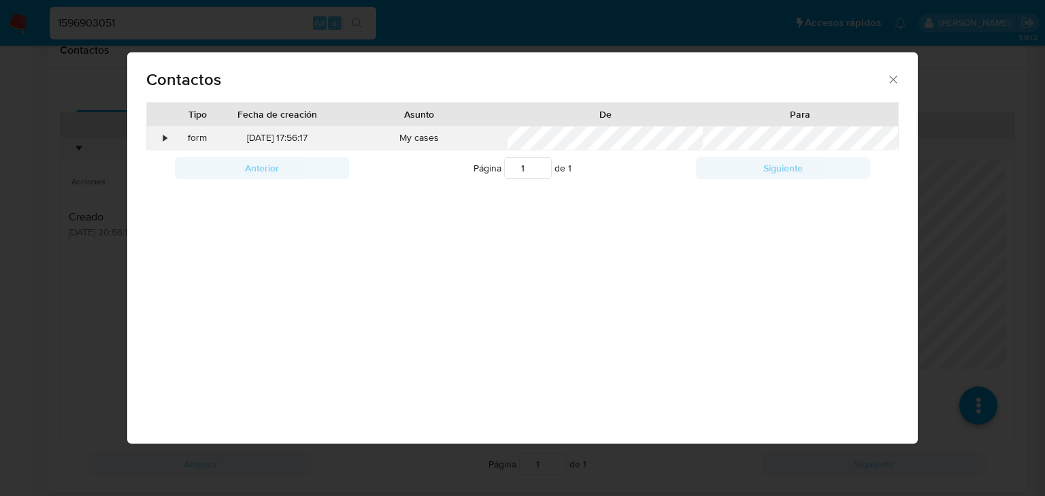
click at [159, 140] on div "•" at bounding box center [159, 138] width 24 height 23
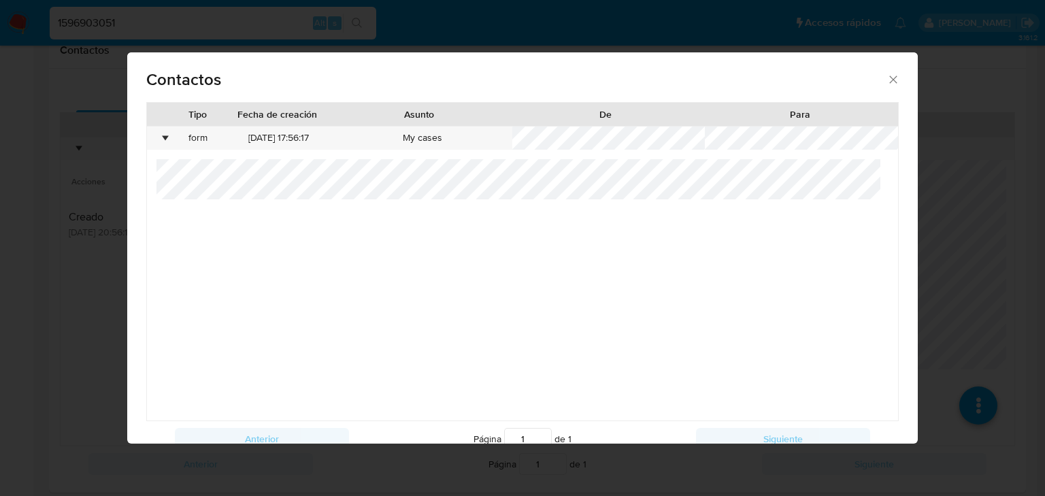
click at [886, 76] on icon "close" at bounding box center [893, 80] width 14 height 14
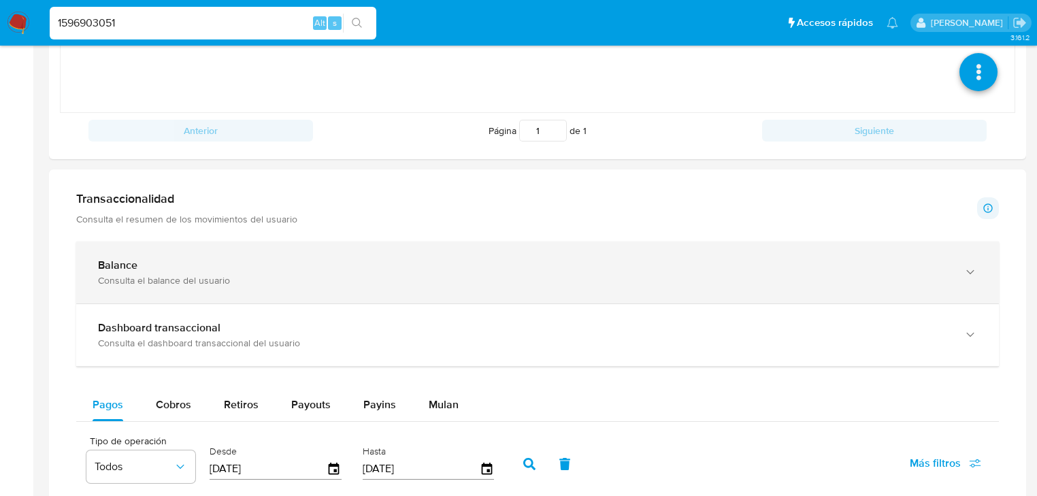
scroll to position [816, 0]
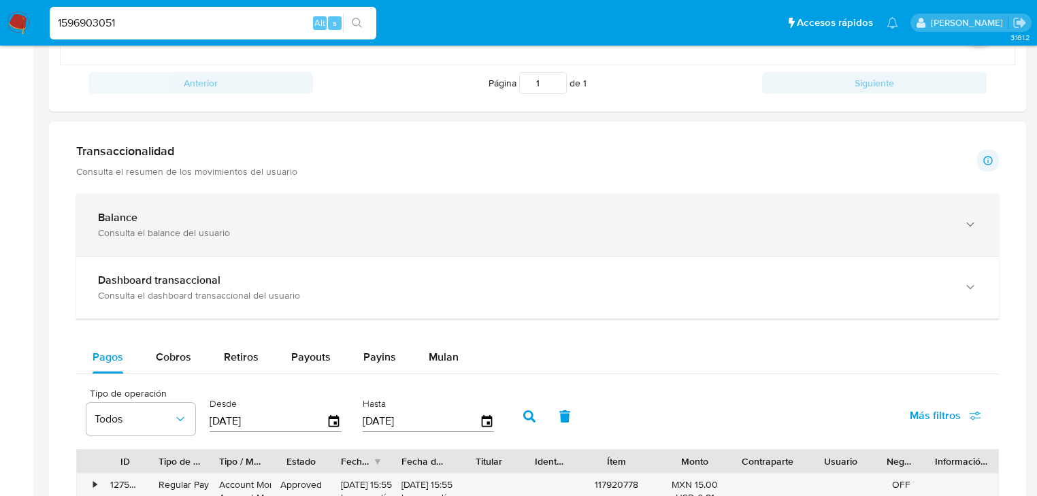
click at [206, 224] on div "Balance" at bounding box center [524, 218] width 852 height 14
